Goal: Check status: Check status

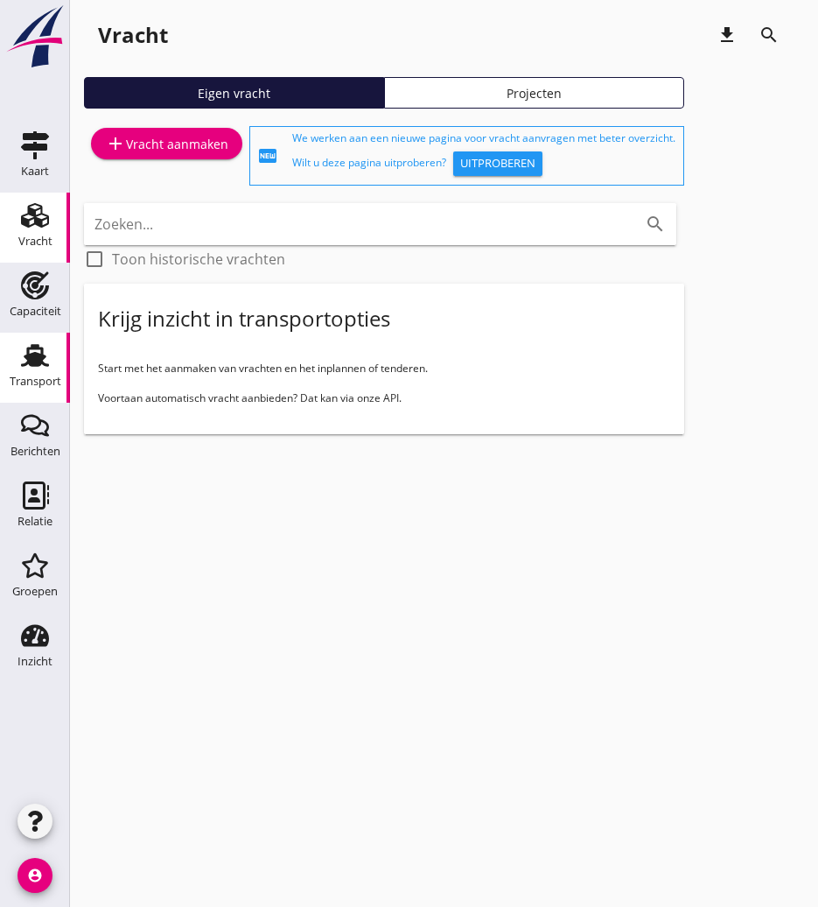
click at [44, 388] on div "Transport" at bounding box center [36, 381] width 52 height 25
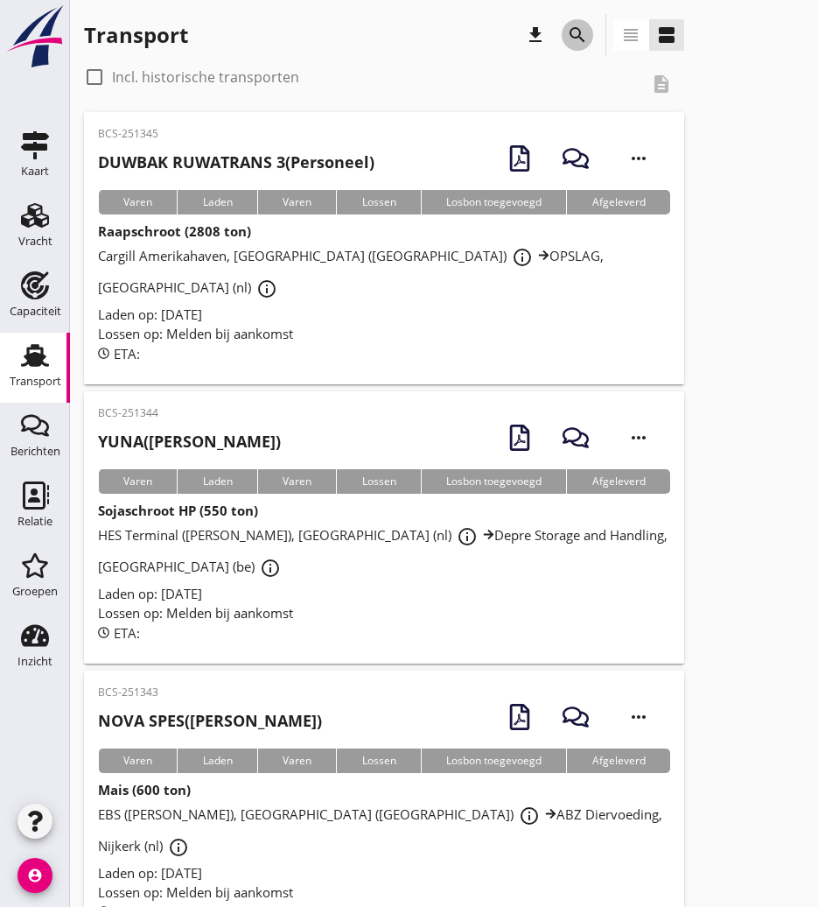
click at [590, 44] on button "search" at bounding box center [578, 35] width 32 height 32
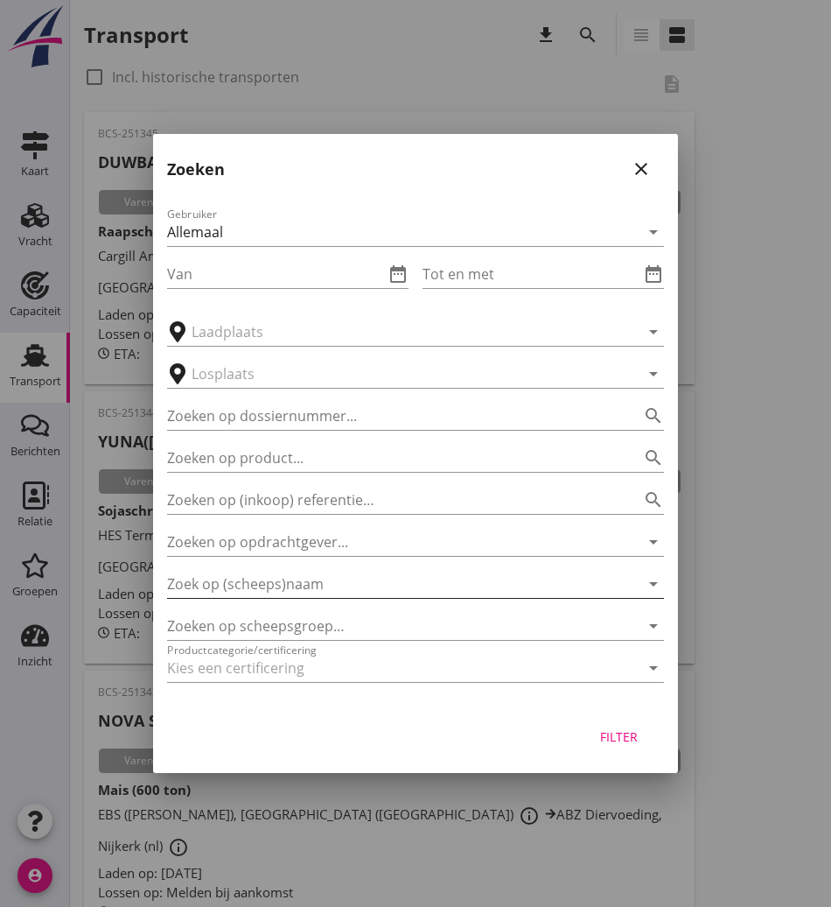
click at [292, 591] on input "Zoek op (scheeps)naam" at bounding box center [391, 584] width 448 height 28
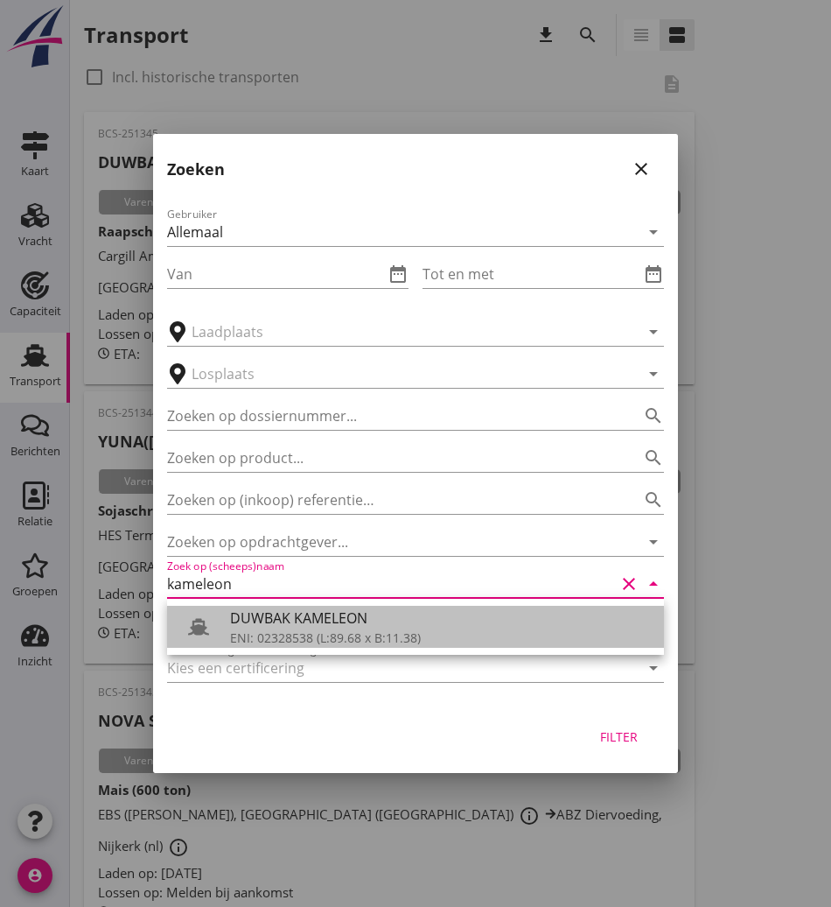
click at [307, 626] on div "DUWBAK KAMELEON" at bounding box center [440, 617] width 420 height 21
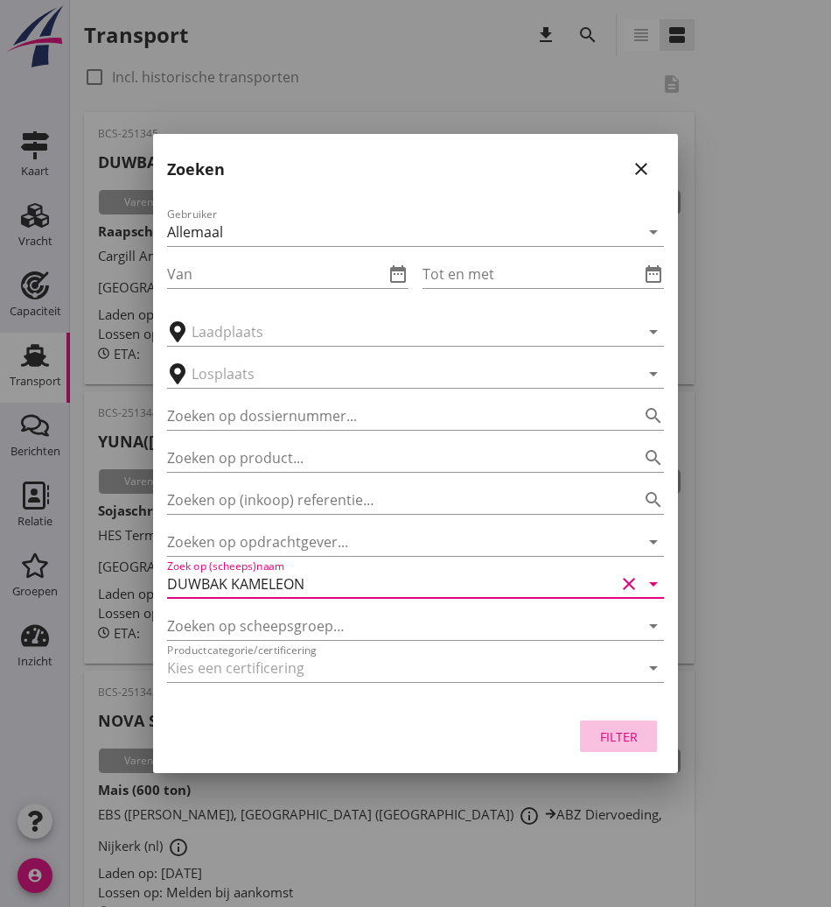
click at [623, 747] on button "Filter" at bounding box center [618, 736] width 77 height 32
type input "DUWBAK KAMELEON"
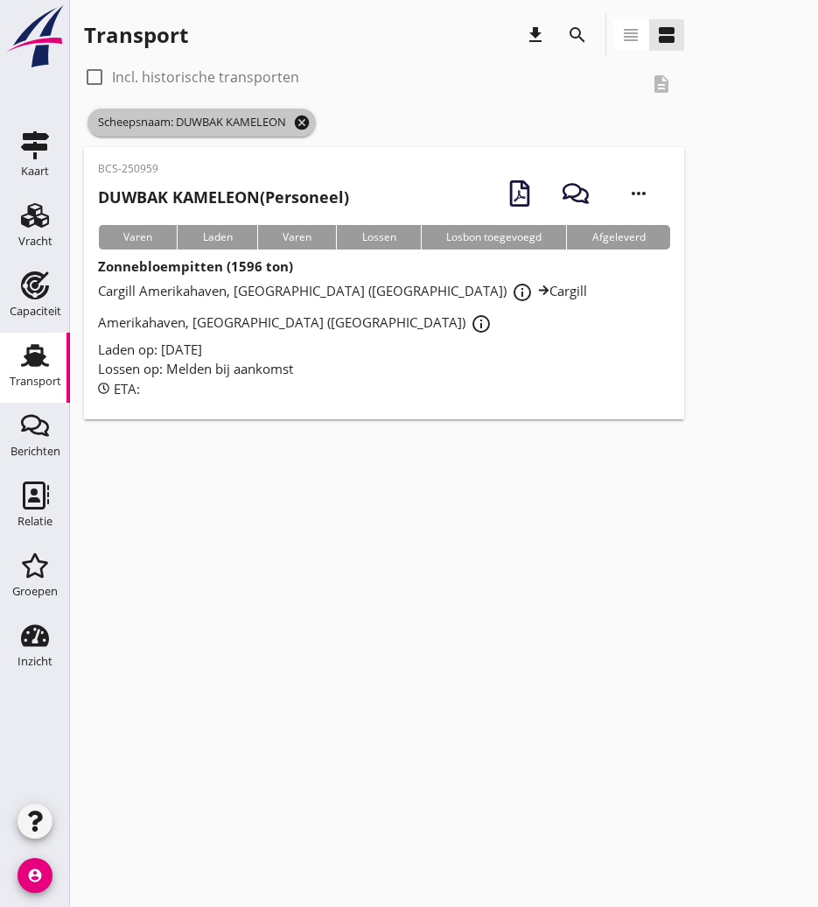
click at [311, 123] on icon "cancel" at bounding box center [302, 123] width 18 height 18
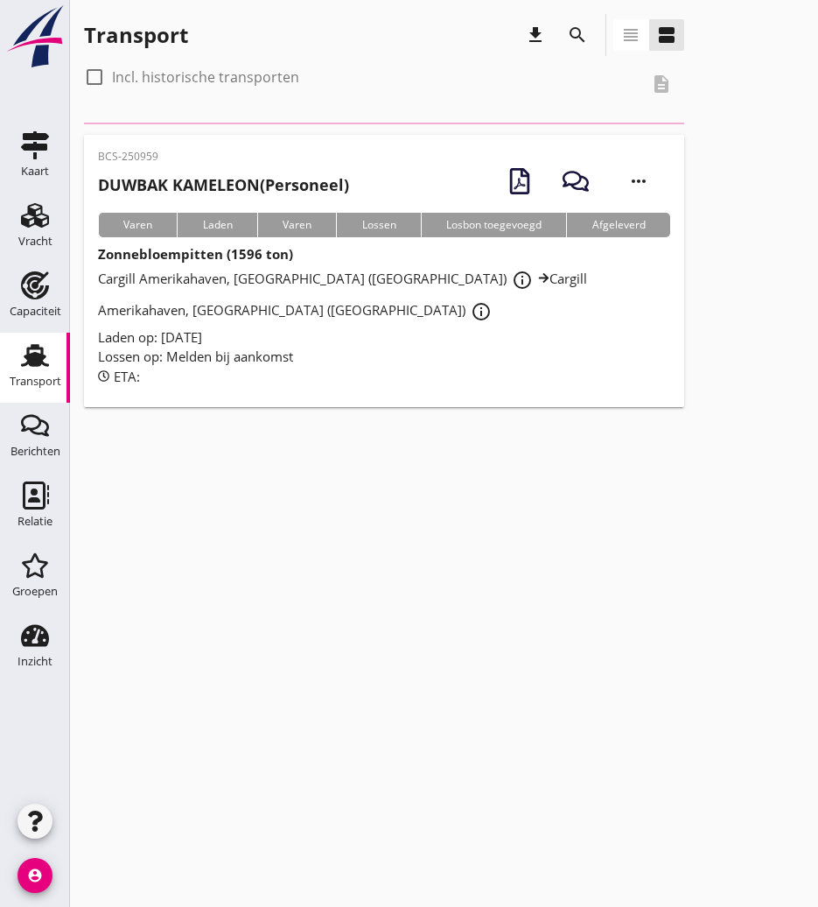
drag, startPoint x: 395, startPoint y: 578, endPoint x: 247, endPoint y: 426, distance: 212.3
click at [395, 578] on div "cancel You are impersonating another user. Transport download search view_headl…" at bounding box center [444, 453] width 748 height 907
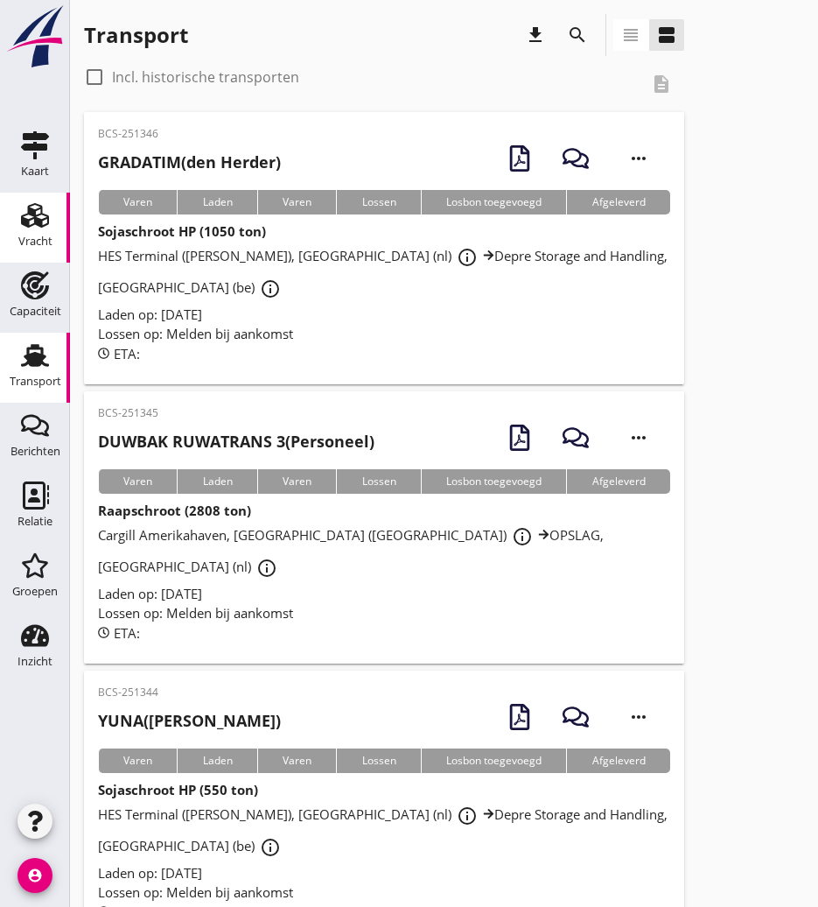
click at [34, 238] on div "Vracht" at bounding box center [35, 240] width 34 height 11
